Goal: Task Accomplishment & Management: Use online tool/utility

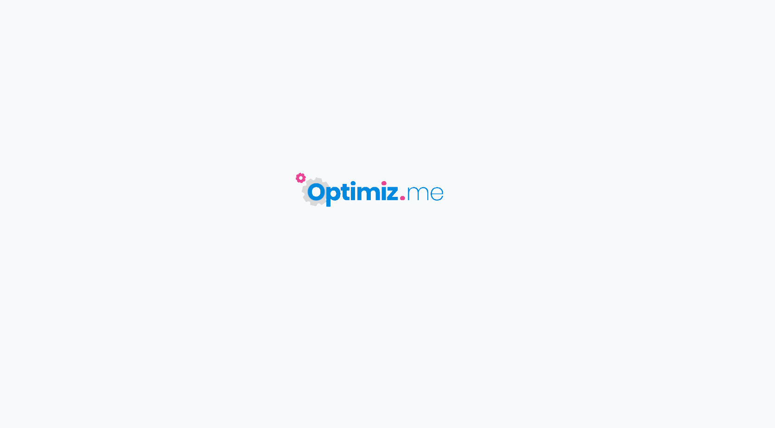
type input "UP // Les avantages fiscaux d'une assurance vie"
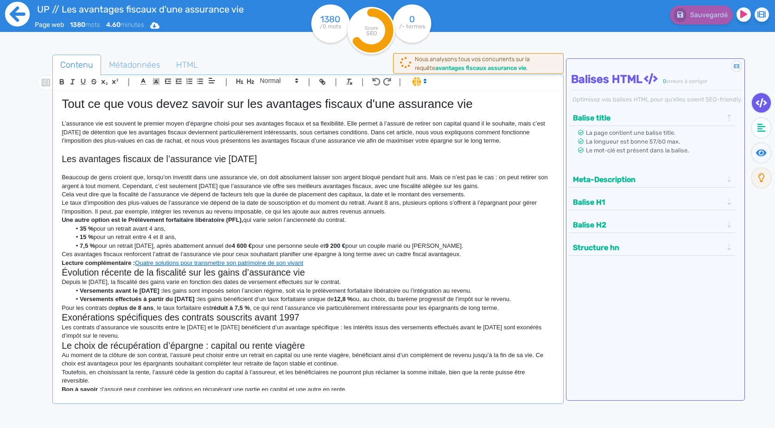
click at [11, 21] on icon at bounding box center [17, 14] width 25 height 25
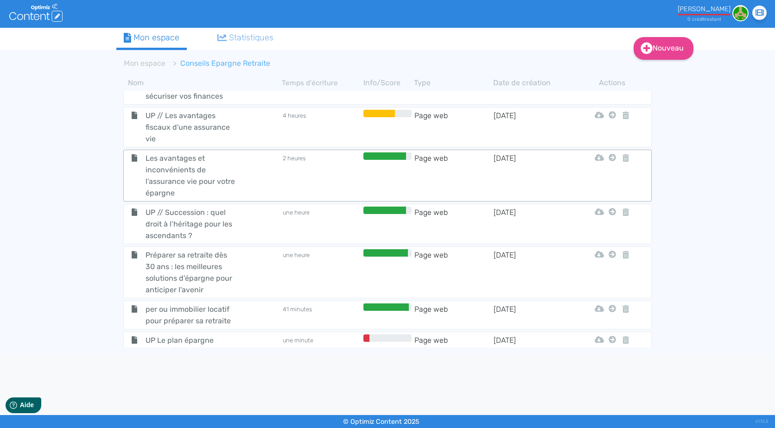
scroll to position [89, 0]
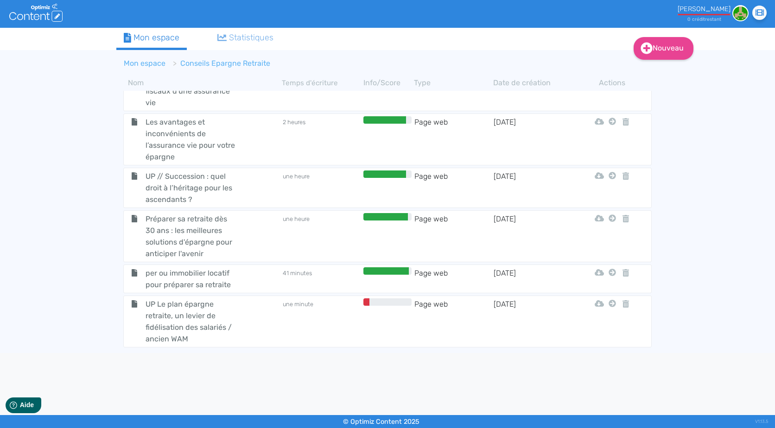
click at [152, 60] on link "Mon espace" at bounding box center [145, 63] width 42 height 9
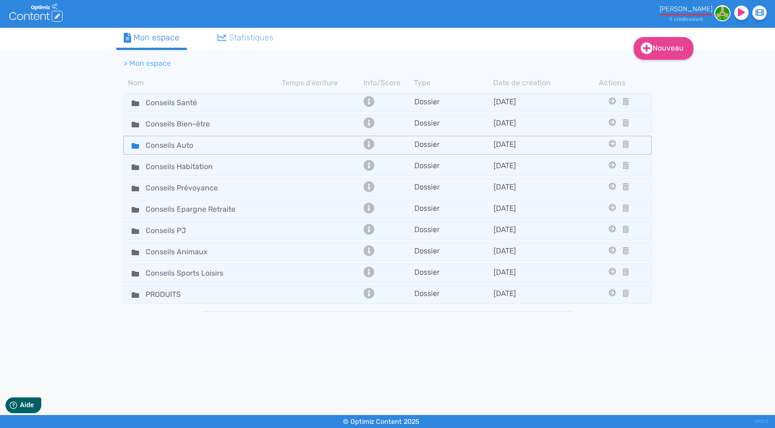
click at [265, 144] on div "Conseils Auto" at bounding box center [203, 145] width 157 height 13
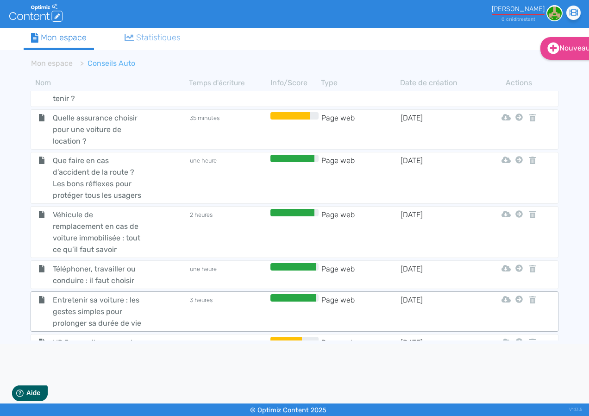
scroll to position [135, 0]
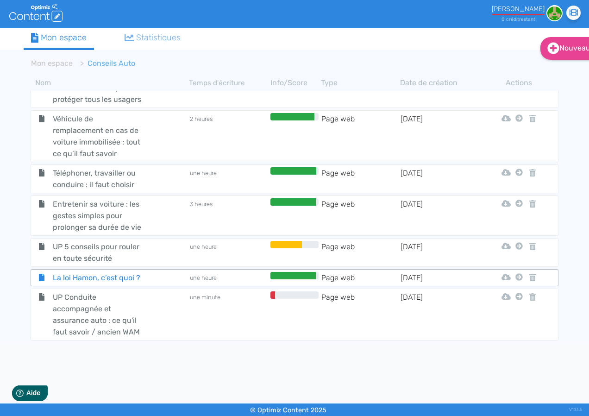
click at [118, 273] on span "La loi Hamon, c’est quoi ?" at bounding box center [98, 278] width 104 height 12
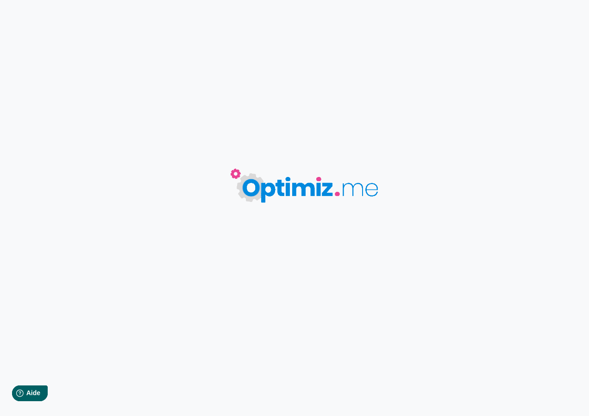
type input "La loi Hamon, c’est quoi ?"
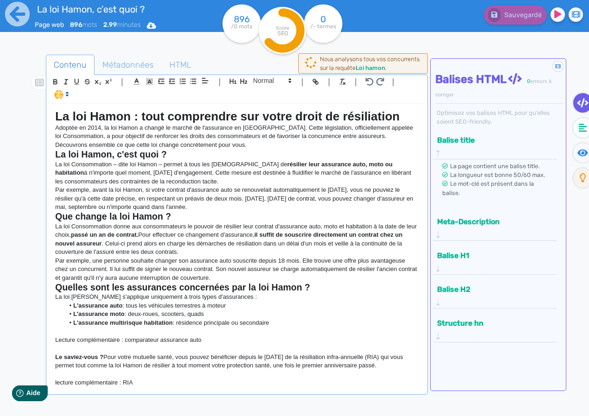
click at [141, 133] on p "Adoptée en 2014, la loi Hamon a changé le marché de l'assurance en [GEOGRAPHIC_…" at bounding box center [236, 136] width 363 height 25
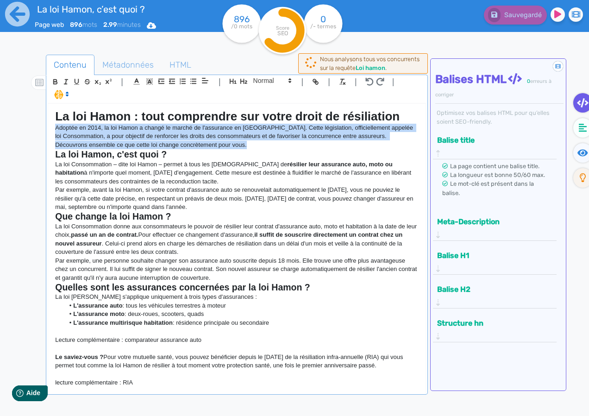
click at [141, 133] on p "Adoptée en 2014, la loi Hamon a changé le marché de l'assurance en [GEOGRAPHIC_…" at bounding box center [236, 136] width 363 height 25
copy p "Adoptée en 2014, la loi Hamon a changé le marché de l'assurance en [GEOGRAPHIC_…"
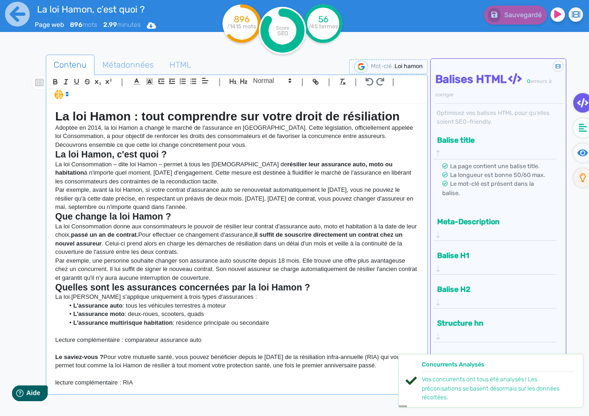
click at [132, 158] on strong "La loi Hamon, c'est quoi ?" at bounding box center [111, 154] width 112 height 10
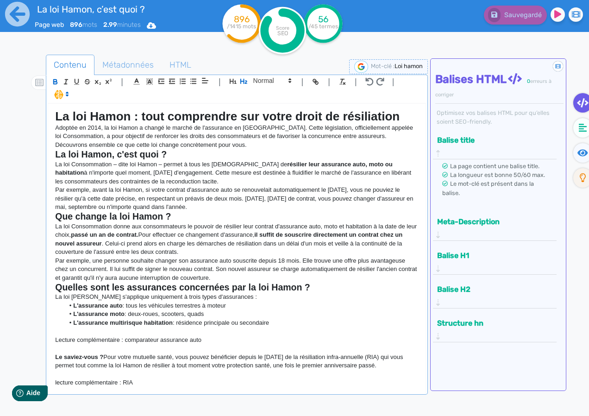
drag, startPoint x: 53, startPoint y: 152, endPoint x: 325, endPoint y: 327, distance: 323.0
click at [325, 327] on div "La loi Hamon : tout comprendre sur votre droit de résiliation Adoptée en 2014, …" at bounding box center [236, 249] width 377 height 291
copy div "Lo ips Dolor, s'ame cons ? Ad eli Seddoeiusmod – temp inc Utlab – etdolo m aliq…"
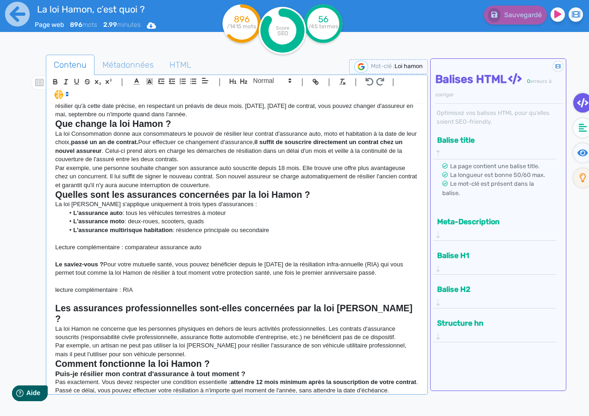
drag, startPoint x: 80, startPoint y: 280, endPoint x: 43, endPoint y: 261, distance: 41.2
click at [43, 261] on div "Contenu Métadonnées HTML | | H3 H4 H5 H6 Normal | | | | La loi Hamon : tout com…" at bounding box center [308, 263] width 562 height 422
copy p "Le saviez-vous ? Pour votre mutuelle santé, vous pouvez bénéficier depuis le [D…"
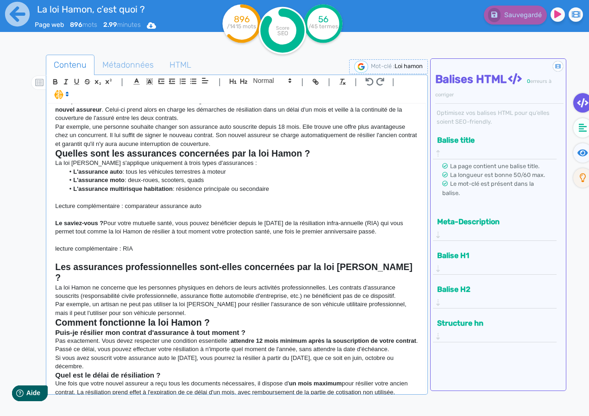
scroll to position [232, 0]
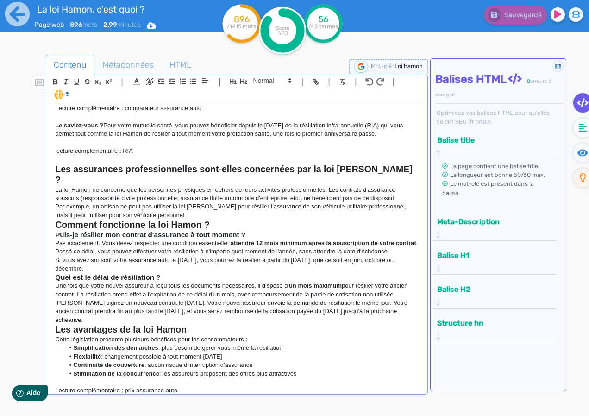
click at [119, 202] on p "Par exemple, un artisan ne peut pas utiliser la loi [PERSON_NAME] pour résilier…" at bounding box center [236, 210] width 363 height 17
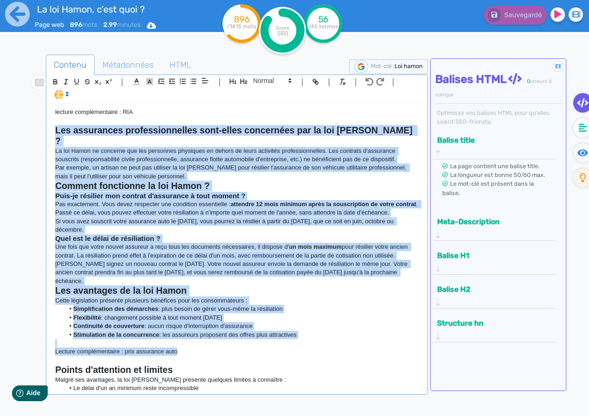
scroll to position [324, 0]
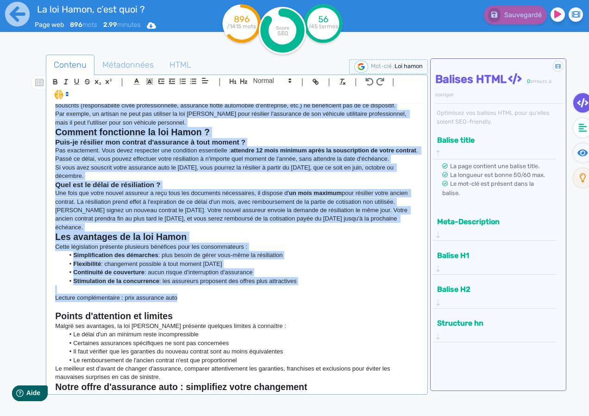
drag, startPoint x: 54, startPoint y: 175, endPoint x: 350, endPoint y: 282, distance: 314.8
click at [350, 282] on div "La loi Hamon : tout comprendre sur votre droit de résiliation Adoptée en 2014, …" at bounding box center [236, 249] width 377 height 291
copy div "Lor ipsumdolor sitametconsectet adip-elits doeiusmodt inc ut lab Etdol ? Ma ali…"
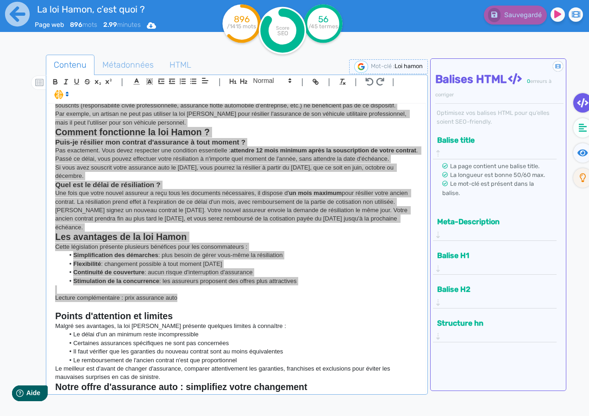
scroll to position [410, 0]
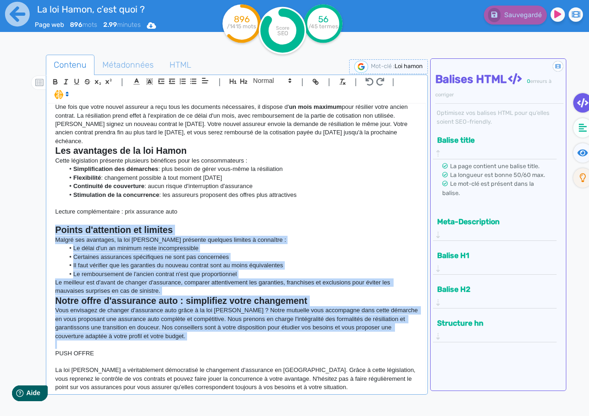
drag, startPoint x: 54, startPoint y: 226, endPoint x: 309, endPoint y: 339, distance: 279.8
click at [309, 339] on div "La loi Hamon : tout comprendre sur votre droit de résiliation Adoptée en 2014, …" at bounding box center [236, 249] width 377 height 291
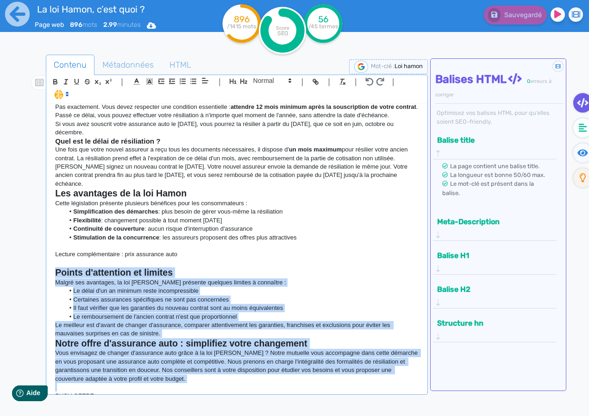
scroll to position [318, 0]
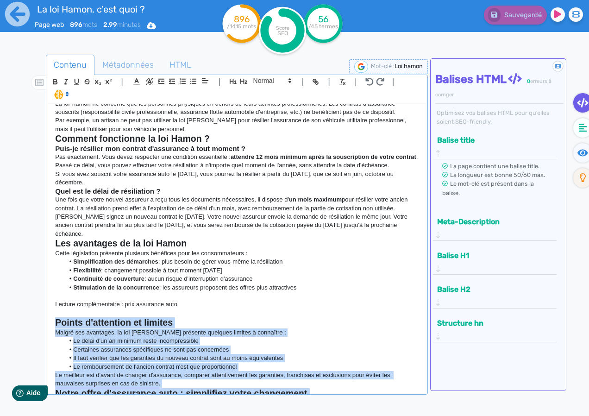
copy div "Points d'attention et limites Malgré ses avantages, la loi [PERSON_NAME] présen…"
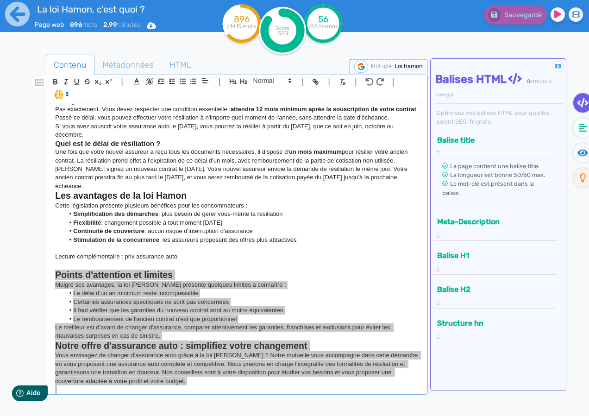
scroll to position [410, 0]
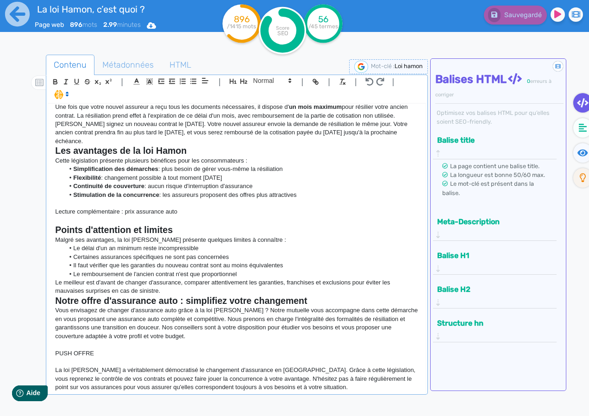
click at [158, 366] on p "La loi [PERSON_NAME] a véritablement démocratisé le changement d'assurance en […" at bounding box center [236, 378] width 363 height 25
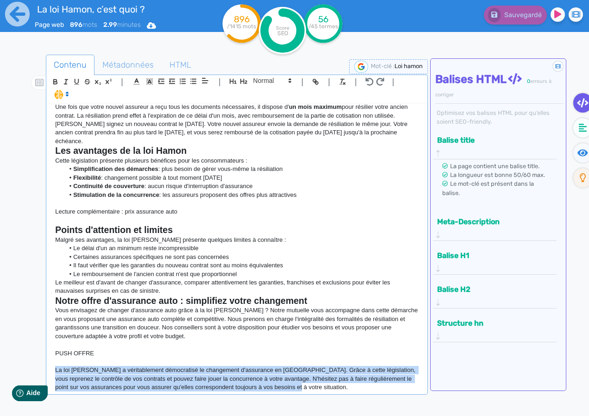
click at [158, 366] on p "La loi [PERSON_NAME] a véritablement démocratisé le changement d'assurance en […" at bounding box center [236, 378] width 363 height 25
copy p "La loi [PERSON_NAME] a véritablement démocratisé le changement d'assurance en […"
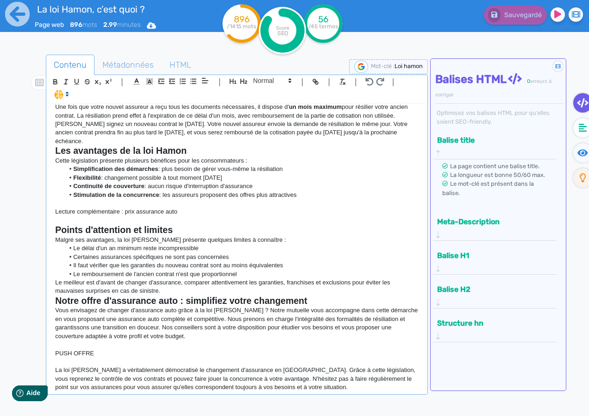
click at [252, 236] on p "Malgré ses avantages, la loi [PERSON_NAME] présente quelques limites à connaîtr…" at bounding box center [236, 240] width 363 height 8
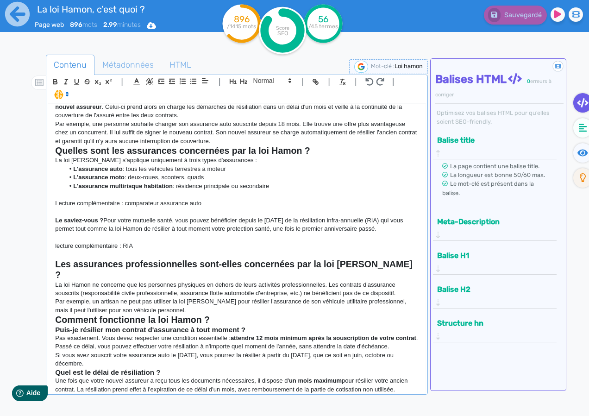
scroll to position [0, 0]
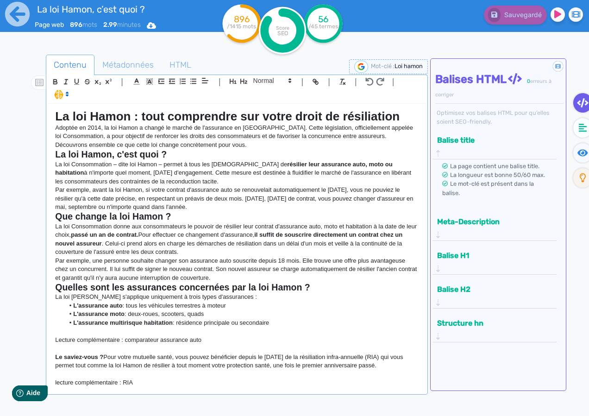
drag, startPoint x: 352, startPoint y: 340, endPoint x: 292, endPoint y: 137, distance: 212.1
click at [23, 20] on icon at bounding box center [17, 14] width 25 height 25
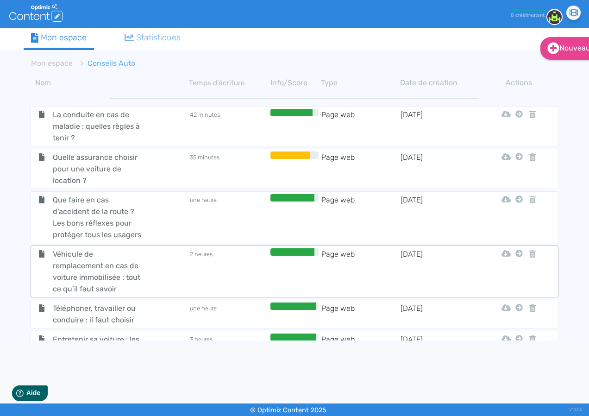
scroll to position [135, 0]
